Goal: Information Seeking & Learning: Find specific fact

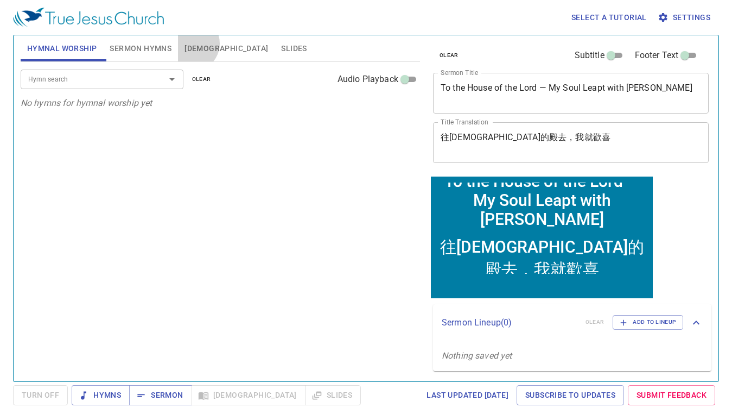
click at [192, 43] on span "[DEMOGRAPHIC_DATA]" at bounding box center [227, 49] width 84 height 14
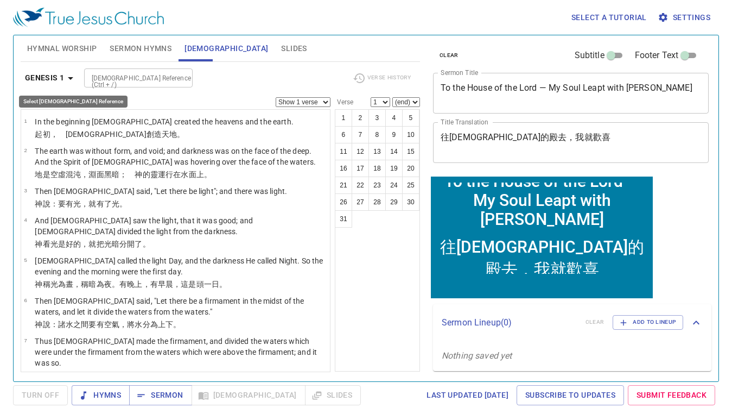
click at [68, 81] on icon "button" at bounding box center [70, 78] width 13 height 13
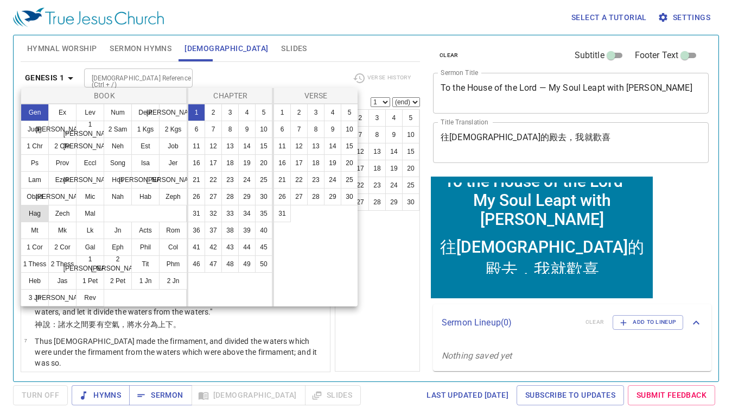
click at [42, 207] on button "Hag" at bounding box center [35, 213] width 28 height 17
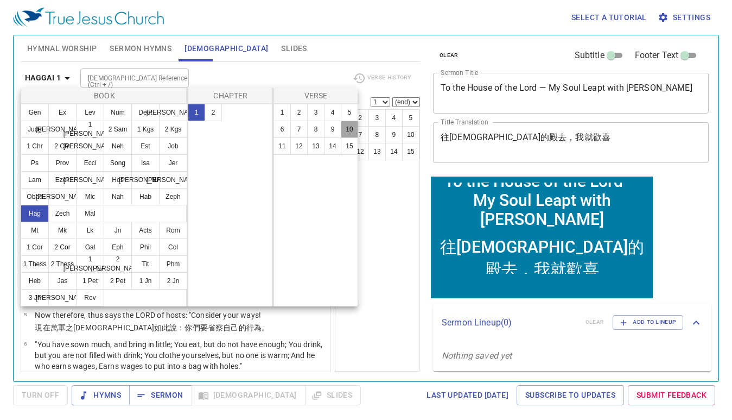
click at [341, 129] on button "10" at bounding box center [349, 128] width 17 height 17
select select "10"
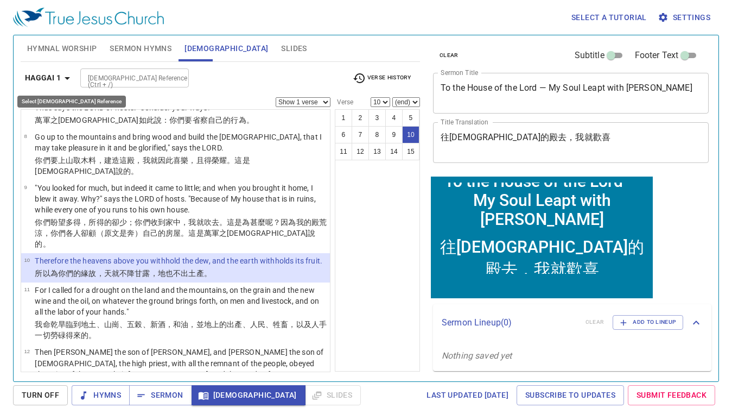
click at [62, 75] on icon "button" at bounding box center [67, 78] width 13 height 13
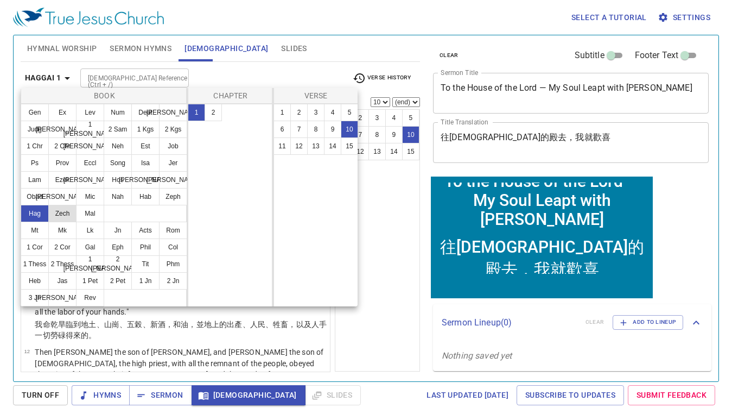
click at [62, 212] on button "Zech" at bounding box center [62, 213] width 28 height 17
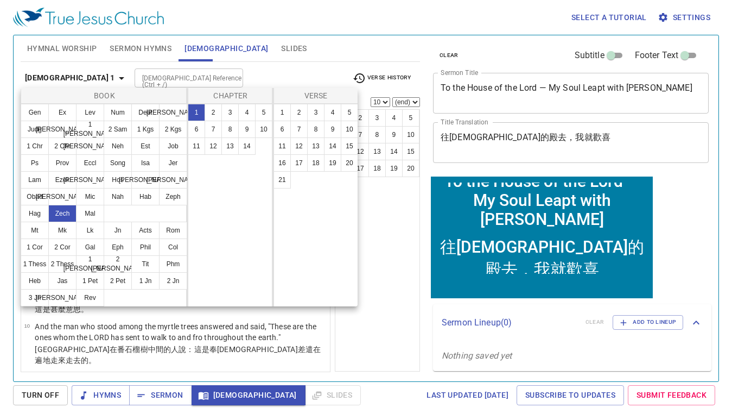
scroll to position [0, 0]
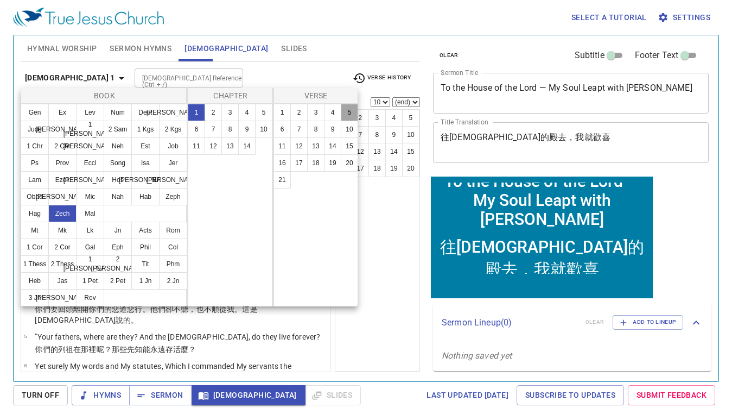
click at [352, 111] on button "5" at bounding box center [349, 112] width 17 height 17
select select "5"
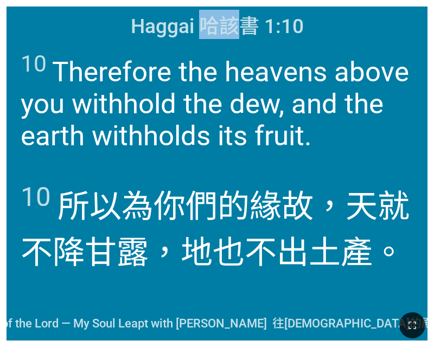
drag, startPoint x: 200, startPoint y: 28, endPoint x: 232, endPoint y: 28, distance: 32.0
click at [232, 28] on span "Haggai 哈該書 1:10" at bounding box center [217, 24] width 173 height 29
copy span "哈該"
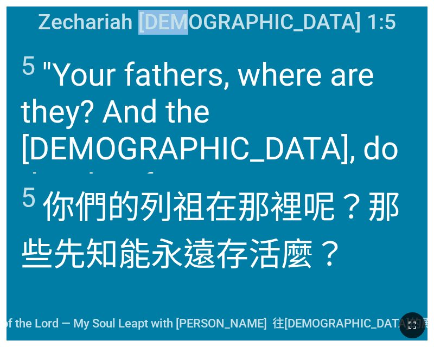
drag, startPoint x: 198, startPoint y: 28, endPoint x: 284, endPoint y: 34, distance: 86.0
click at [284, 34] on span "Zechariah 撒迦利亞書 1:5" at bounding box center [217, 22] width 358 height 25
copy span "[PERSON_NAME]"
